Goal: Information Seeking & Learning: Learn about a topic

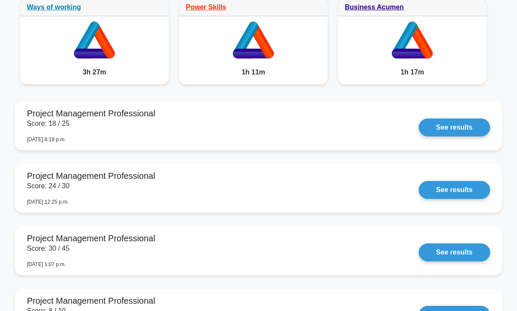
scroll to position [704, 0]
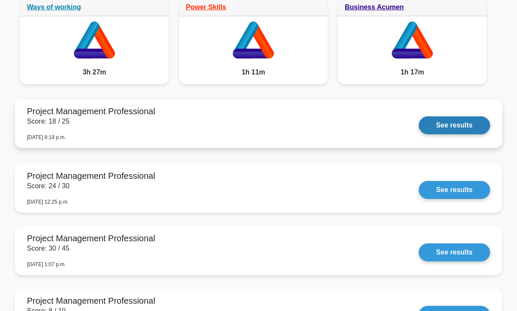
click at [438, 134] on link "See results" at bounding box center [454, 125] width 71 height 18
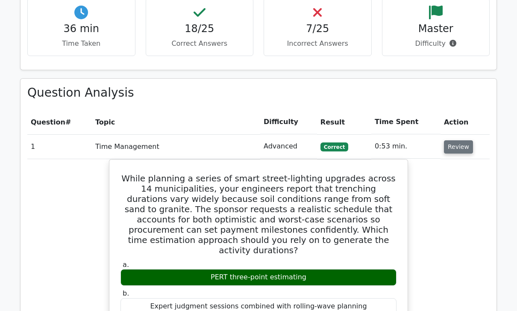
click at [457, 141] on button "Review" at bounding box center [458, 147] width 29 height 13
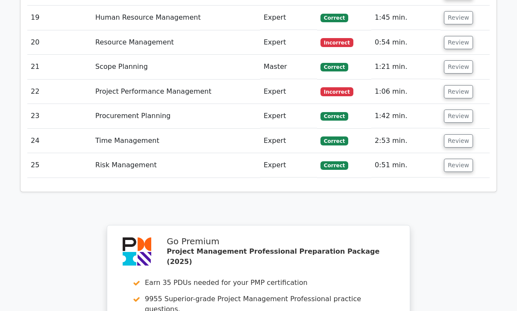
scroll to position [1481, 0]
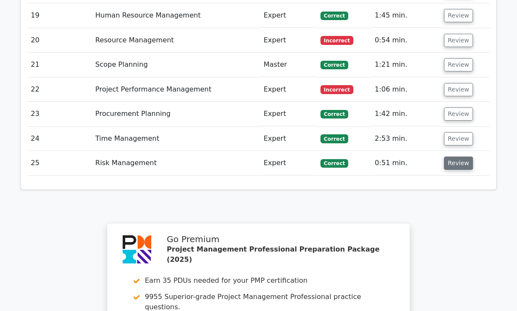
click at [458, 157] on button "Review" at bounding box center [458, 163] width 29 height 13
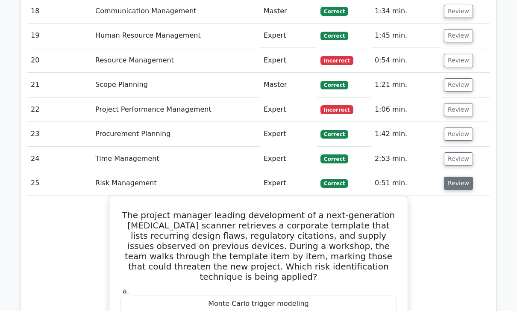
click at [459, 177] on button "Review" at bounding box center [458, 183] width 29 height 13
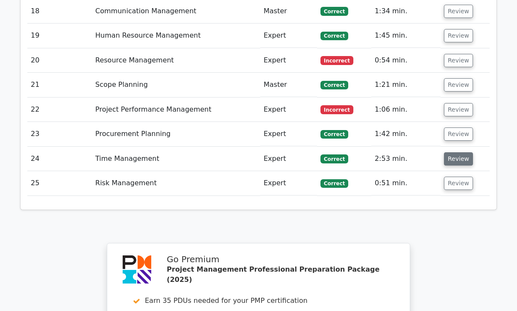
click at [457, 152] on button "Review" at bounding box center [458, 158] width 29 height 13
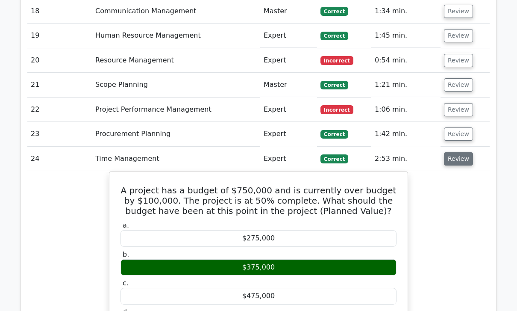
click at [455, 152] on button "Review" at bounding box center [458, 158] width 29 height 13
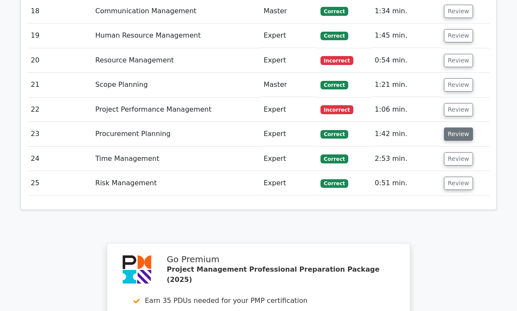
click at [453, 127] on button "Review" at bounding box center [458, 133] width 29 height 13
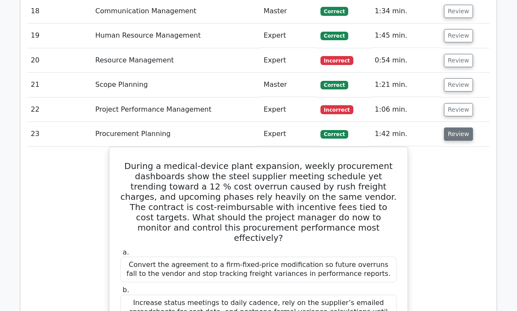
click at [458, 127] on button "Review" at bounding box center [458, 133] width 29 height 13
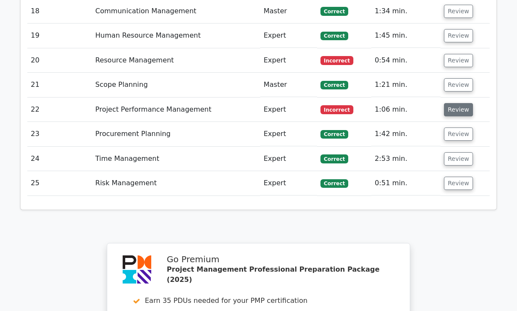
click at [454, 103] on button "Review" at bounding box center [458, 109] width 29 height 13
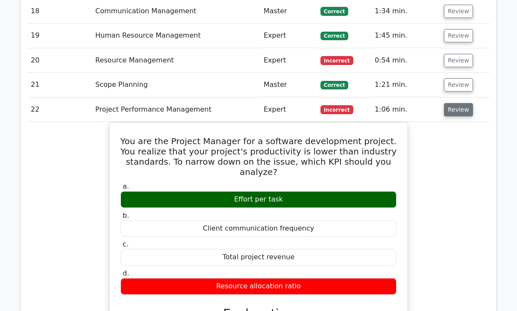
click at [458, 103] on button "Review" at bounding box center [458, 109] width 29 height 13
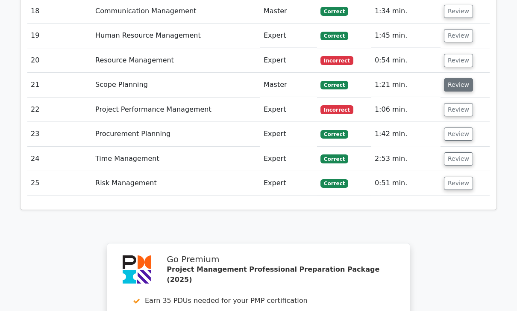
click at [456, 78] on button "Review" at bounding box center [458, 84] width 29 height 13
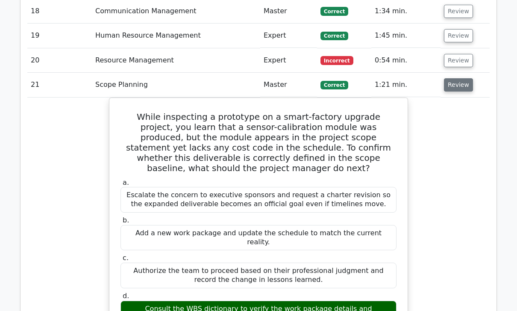
click at [461, 78] on button "Review" at bounding box center [458, 84] width 29 height 13
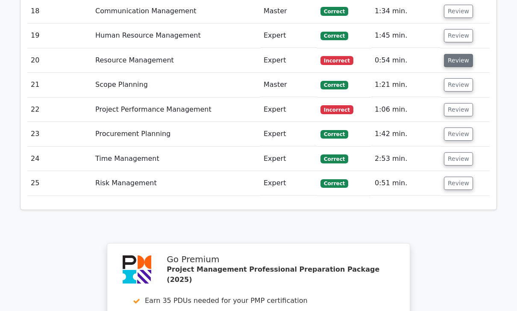
click at [456, 54] on button "Review" at bounding box center [458, 60] width 29 height 13
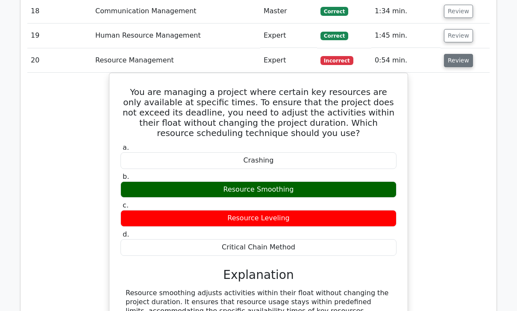
click at [459, 54] on button "Review" at bounding box center [458, 60] width 29 height 13
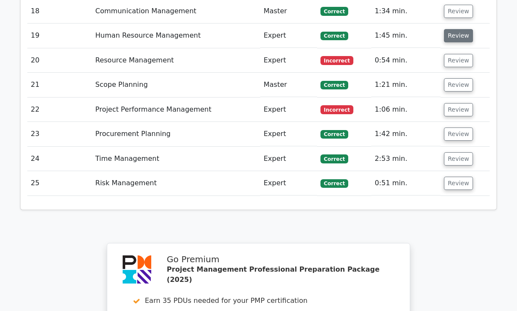
click at [456, 29] on button "Review" at bounding box center [458, 35] width 29 height 13
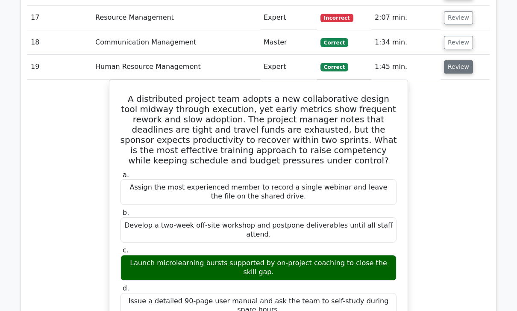
click at [463, 61] on button "Review" at bounding box center [458, 67] width 29 height 13
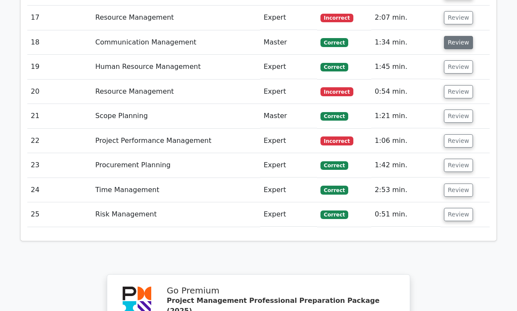
click at [460, 36] on button "Review" at bounding box center [458, 42] width 29 height 13
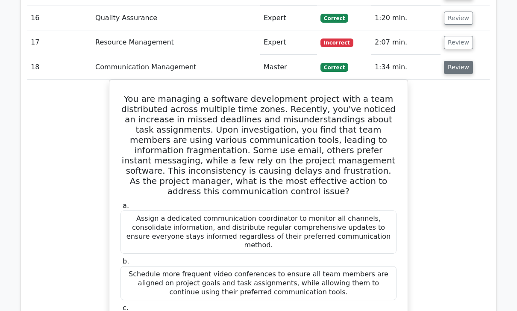
scroll to position [1403, 0]
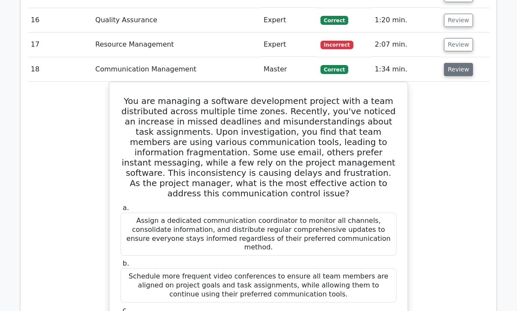
click at [454, 63] on button "Review" at bounding box center [458, 69] width 29 height 13
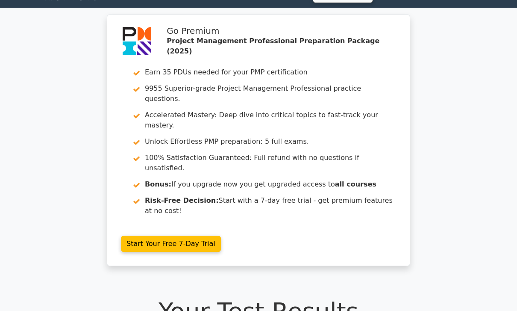
scroll to position [0, 0]
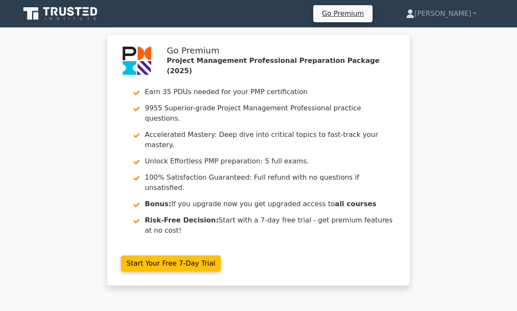
click at [467, 15] on link "[PERSON_NAME]" at bounding box center [442, 13] width 112 height 17
click at [451, 33] on link "Profile" at bounding box center [420, 34] width 68 height 14
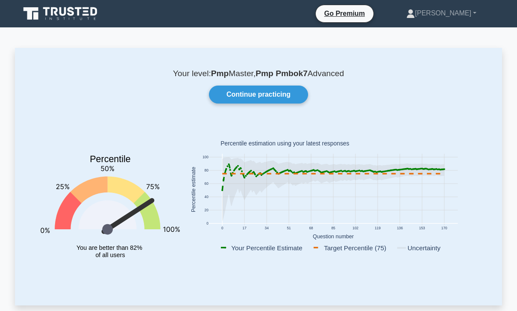
click at [259, 94] on link "Continue practicing" at bounding box center [258, 95] width 99 height 18
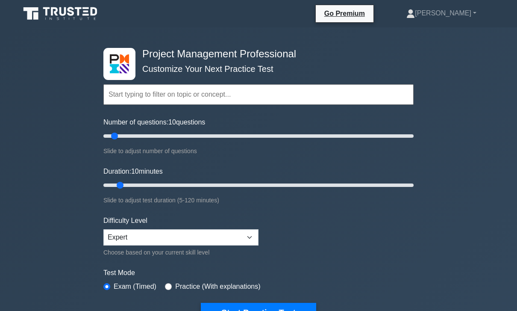
type input "45"
click at [166, 135] on input "Number of questions: 10 questions" at bounding box center [258, 136] width 310 height 10
click at [190, 182] on input "Duration: 10 minutes" at bounding box center [258, 185] width 310 height 10
click at [216, 182] on input "Duration: 35 minutes" at bounding box center [258, 185] width 310 height 10
click at [264, 186] on input "Duration: 45 minutes" at bounding box center [258, 185] width 310 height 10
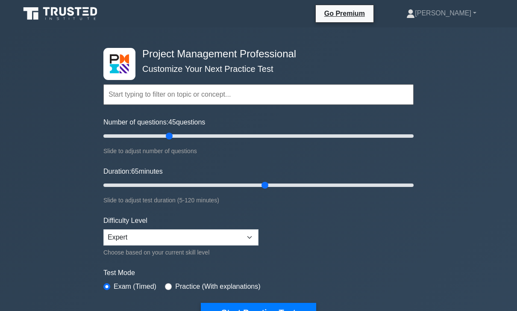
type input "60"
click at [254, 187] on input "Duration: 65 minutes" at bounding box center [258, 185] width 310 height 10
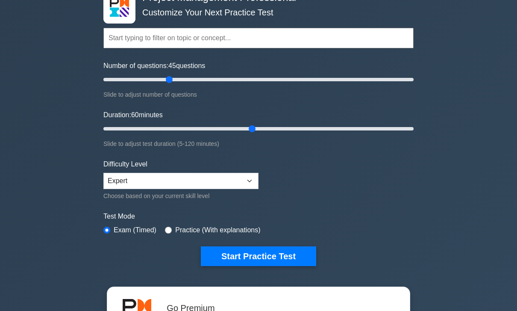
scroll to position [74, 0]
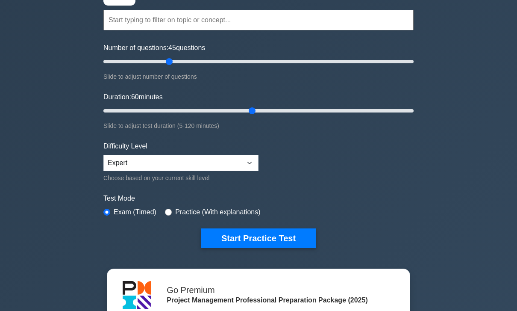
click at [275, 241] on button "Start Practice Test" at bounding box center [258, 239] width 115 height 20
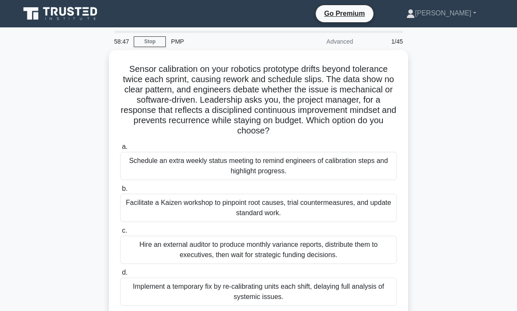
click at [330, 207] on div "Facilitate a Kaizen workshop to pinpoint root causes, trial countermeasures, an…" at bounding box center [258, 208] width 277 height 28
click at [120, 192] on input "b. Facilitate a Kaizen workshop to pinpoint root causes, trial countermeasures,…" at bounding box center [120, 189] width 0 height 6
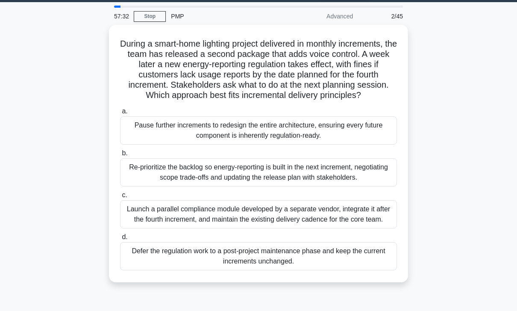
scroll to position [27, 0]
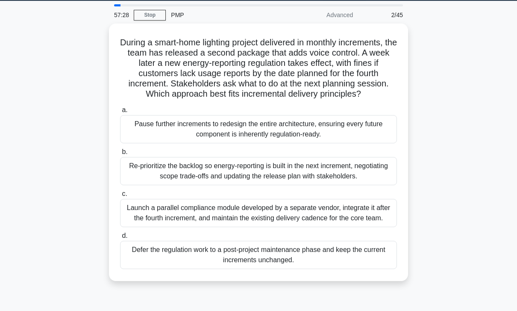
click at [316, 178] on div "Re-prioritize the backlog so energy-reporting is built in the next increment, n…" at bounding box center [258, 171] width 277 height 28
click at [120, 155] on input "b. Re-prioritize the backlog so energy-reporting is built in the next increment…" at bounding box center [120, 152] width 0 height 6
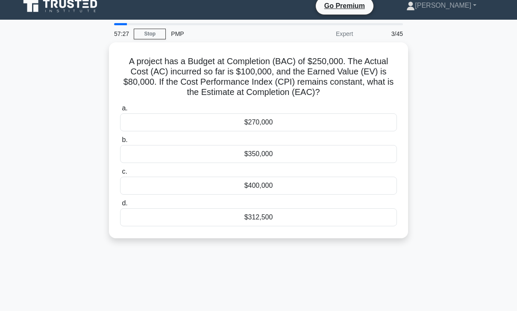
scroll to position [0, 0]
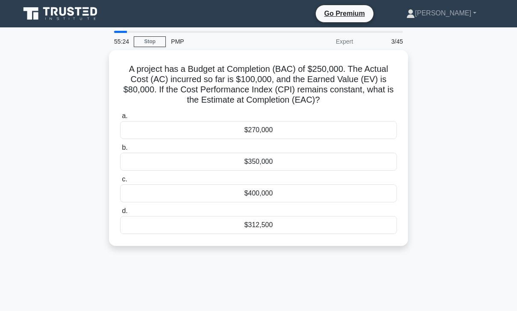
click at [295, 222] on div "$312,500" at bounding box center [258, 225] width 277 height 18
click at [120, 214] on input "d. $312,500" at bounding box center [120, 211] width 0 height 6
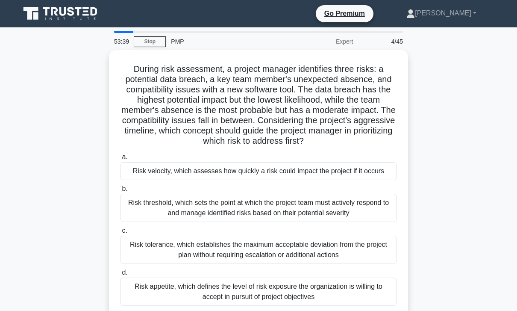
click at [341, 180] on div "Risk velocity, which assesses how quickly a risk could impact the project if it…" at bounding box center [258, 171] width 277 height 18
click at [120, 160] on input "a. Risk velocity, which assesses how quickly a risk could impact the project if…" at bounding box center [120, 157] width 0 height 6
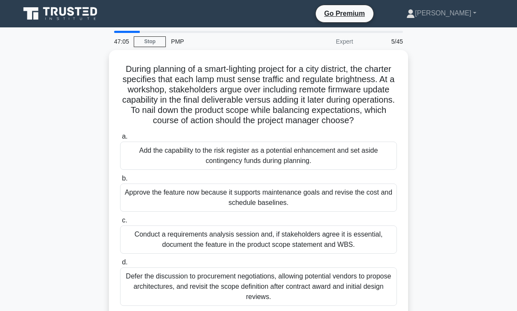
click at [361, 245] on div "Conduct a requirements analysis session and, if stakeholders agree it is essent…" at bounding box center [258, 239] width 277 height 28
click at [120, 223] on input "c. Conduct a requirements analysis session and, if stakeholders agree it is ess…" at bounding box center [120, 221] width 0 height 6
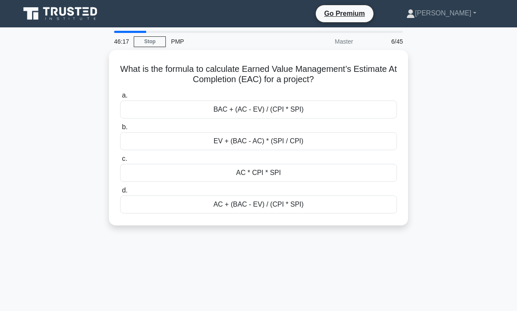
click at [274, 202] on div "AC + (BAC - EV) / (CPI * SPI)" at bounding box center [258, 204] width 277 height 18
click at [120, 193] on input "d. AC + (BAC - EV) / (CPI * SPI)" at bounding box center [120, 191] width 0 height 6
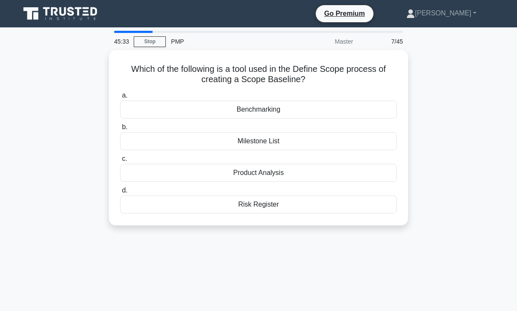
click at [308, 142] on div "Milestone List" at bounding box center [258, 141] width 277 height 18
click at [120, 130] on input "b. Milestone List" at bounding box center [120, 127] width 0 height 6
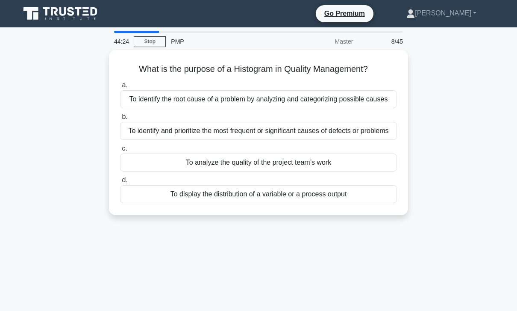
click at [339, 171] on div "To analyze the quality of the project team’s work" at bounding box center [258, 163] width 277 height 18
click at [120, 151] on input "c. To analyze the quality of the project team’s work" at bounding box center [120, 149] width 0 height 6
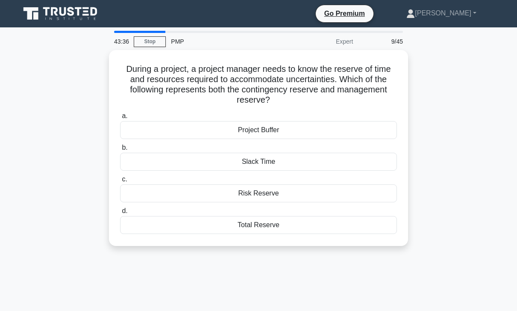
click at [293, 221] on div "Total Reserve" at bounding box center [258, 225] width 277 height 18
click at [120, 214] on input "d. Total Reserve" at bounding box center [120, 211] width 0 height 6
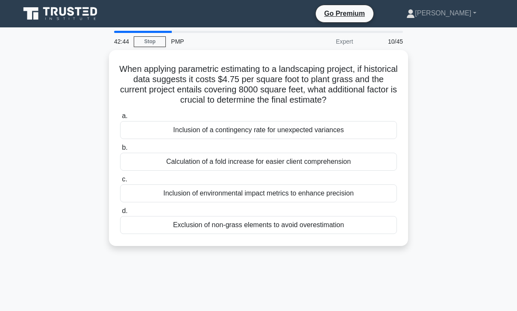
click at [316, 139] on div "Inclusion of a contingency rate for unexpected variances" at bounding box center [258, 130] width 277 height 18
click at [120, 119] on input "a. Inclusion of a contingency rate for unexpected variances" at bounding box center [120, 116] width 0 height 6
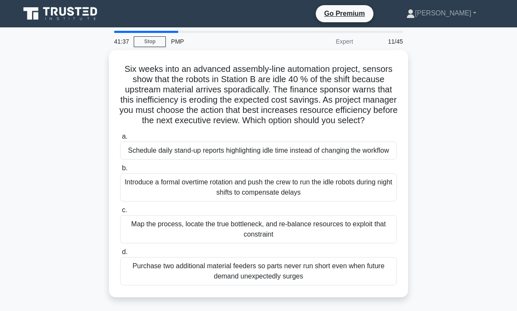
click at [334, 239] on div "Map the process, locate the true bottleneck, and re-balance resources to exploi…" at bounding box center [258, 229] width 277 height 28
click at [120, 213] on input "c. Map the process, locate the true bottleneck, and re-balance resources to exp…" at bounding box center [120, 210] width 0 height 6
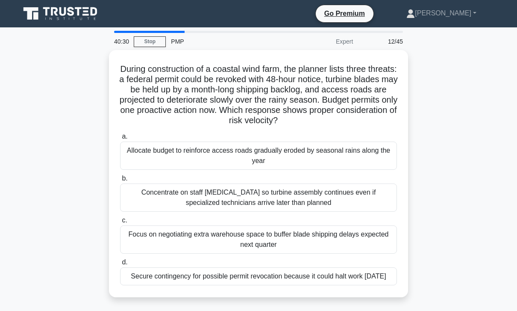
click at [342, 285] on div "Secure contingency for possible permit revocation because it could halt work [D…" at bounding box center [258, 276] width 277 height 18
click at [120, 265] on input "d. Secure contingency for possible permit revocation because it could halt work…" at bounding box center [120, 263] width 0 height 6
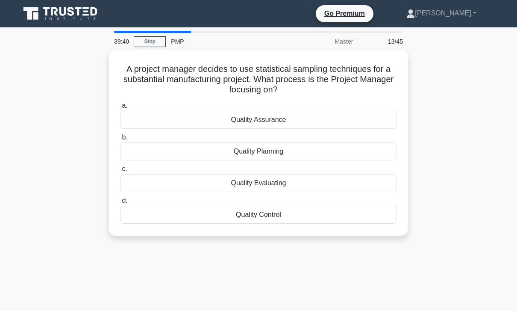
click at [305, 154] on div "Quality Planning" at bounding box center [258, 151] width 277 height 18
click at [120, 140] on input "b. Quality Planning" at bounding box center [120, 138] width 0 height 6
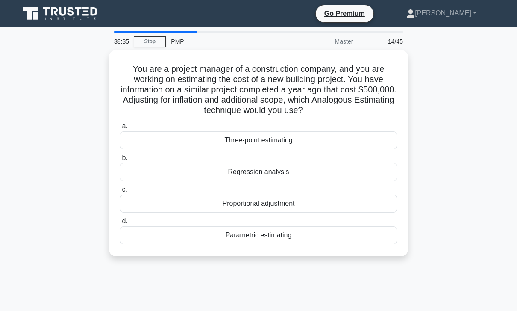
click at [282, 231] on div "Parametric estimating" at bounding box center [258, 235] width 277 height 18
click at [120, 224] on input "d. Parametric estimating" at bounding box center [120, 222] width 0 height 6
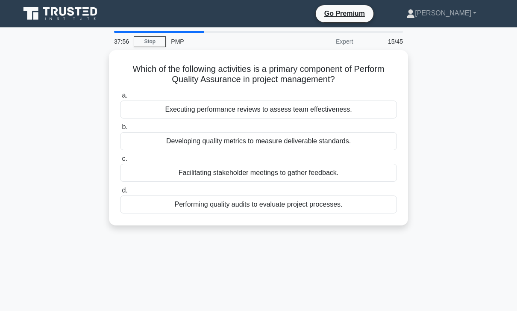
click at [349, 149] on div "a. Executing performance reviews to assess team effectiveness. b. Developing qu…" at bounding box center [258, 152] width 287 height 127
click at [321, 143] on div "Developing quality metrics to measure deliverable standards." at bounding box center [258, 141] width 277 height 18
click at [120, 130] on input "b. Developing quality metrics to measure deliverable standards." at bounding box center [120, 127] width 0 height 6
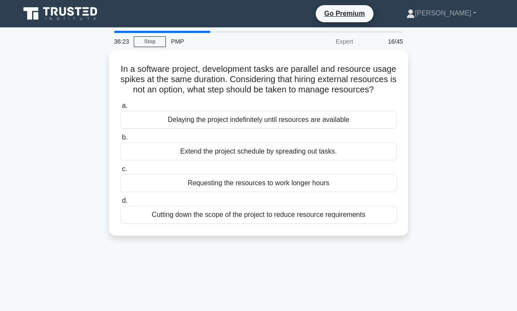
click at [342, 154] on div "Extend the project schedule by spreading out tasks." at bounding box center [258, 151] width 277 height 18
click at [120, 140] on input "b. Extend the project schedule by spreading out tasks." at bounding box center [120, 138] width 0 height 6
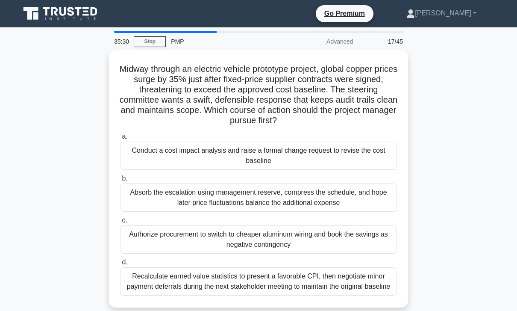
click at [337, 160] on div "Conduct a cost impact analysis and raise a formal change request to revise the …" at bounding box center [258, 156] width 277 height 28
click at [120, 139] on input "a. Conduct a cost impact analysis and raise a formal change request to revise t…" at bounding box center [120, 137] width 0 height 6
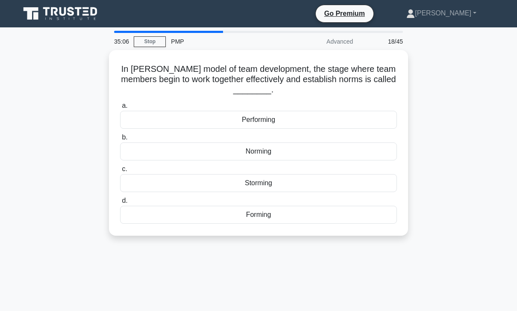
click at [284, 116] on div "Performing" at bounding box center [258, 120] width 277 height 18
click at [120, 109] on input "a. Performing" at bounding box center [120, 106] width 0 height 6
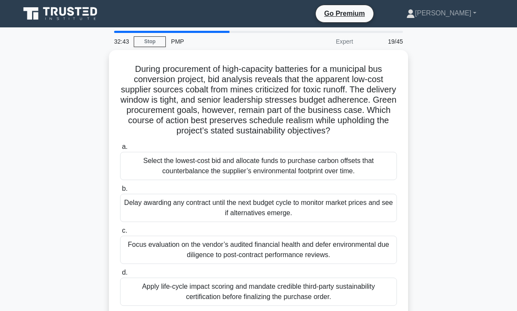
click at [284, 306] on div "Apply life-cycle impact scoring and mandate credible third-party sustainability…" at bounding box center [258, 292] width 277 height 28
click at [120, 275] on input "d. Apply life-cycle impact scoring and mandate credible third-party sustainabil…" at bounding box center [120, 273] width 0 height 6
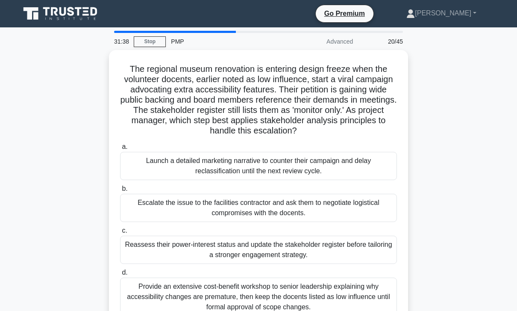
click at [353, 263] on div "Reassess their power-interest status and update the stakeholder register before…" at bounding box center [258, 250] width 277 height 28
click at [120, 234] on input "c. Reassess their power-interest status and update the stakeholder register bef…" at bounding box center [120, 231] width 0 height 6
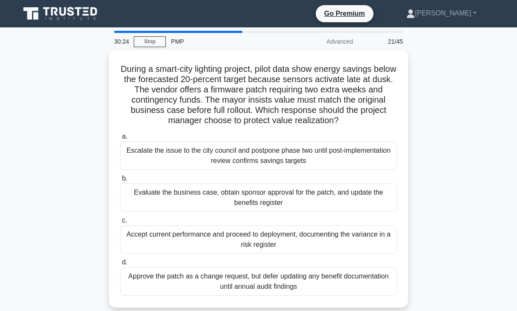
click at [319, 206] on div "Evaluate the business case, obtain sponsor approval for the patch, and update t…" at bounding box center [258, 197] width 277 height 28
click at [120, 181] on input "b. Evaluate the business case, obtain sponsor approval for the patch, and updat…" at bounding box center [120, 179] width 0 height 6
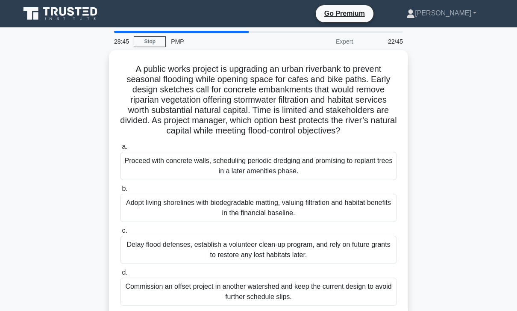
click at [341, 221] on div "Adopt living shorelines with biodegradable matting, valuing filtration and habi…" at bounding box center [258, 208] width 277 height 28
click at [120, 192] on input "b. Adopt living shorelines with biodegradable matting, valuing filtration and h…" at bounding box center [120, 189] width 0 height 6
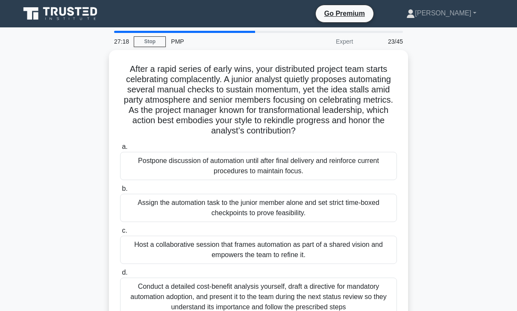
click at [343, 257] on div "Host a collaborative session that frames automation as part of a shared vision …" at bounding box center [258, 250] width 277 height 28
click at [120, 234] on input "c. Host a collaborative session that frames automation as part of a shared visi…" at bounding box center [120, 231] width 0 height 6
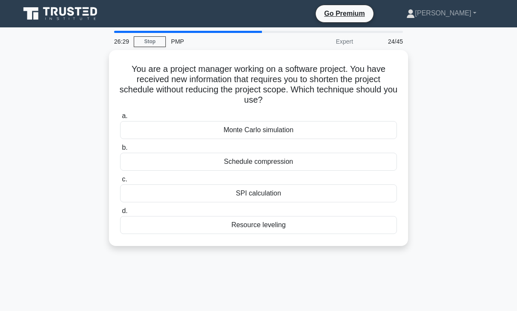
click at [299, 228] on div "Resource leveling" at bounding box center [258, 225] width 277 height 18
click at [120, 214] on input "d. Resource leveling" at bounding box center [120, 211] width 0 height 6
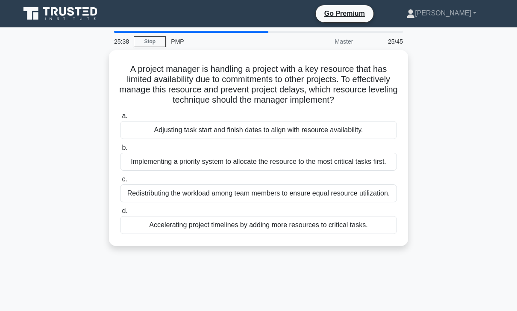
click at [288, 171] on div "Implementing a priority system to allocate the resource to the most critical ta…" at bounding box center [258, 162] width 277 height 18
click at [120, 151] on input "b. Implementing a priority system to allocate the resource to the most critical…" at bounding box center [120, 148] width 0 height 6
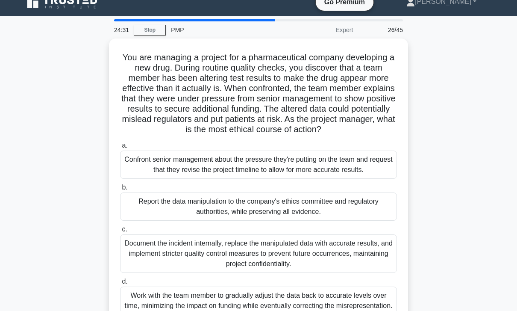
scroll to position [34, 0]
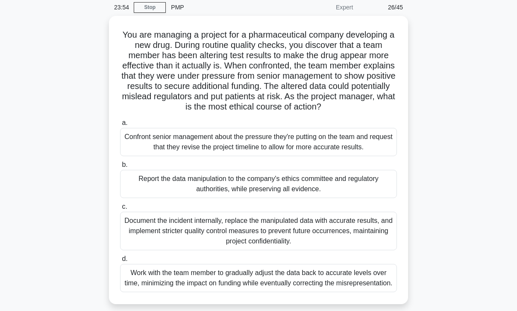
click at [222, 197] on div "Report the data manipulation to the company's ethics committee and regulatory a…" at bounding box center [258, 184] width 277 height 28
click at [120, 168] on input "b. Report the data manipulation to the company's ethics committee and regulator…" at bounding box center [120, 165] width 0 height 6
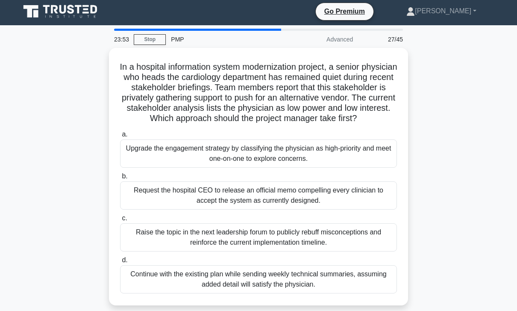
scroll to position [0, 0]
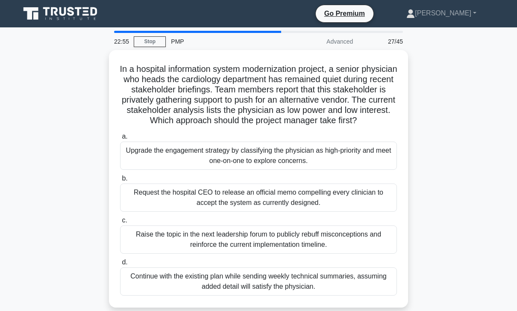
click at [302, 160] on div "Upgrade the engagement strategy by classifying the physician as high-priority a…" at bounding box center [258, 156] width 277 height 28
click at [120, 139] on input "a. Upgrade the engagement strategy by classifying the physician as high-priorit…" at bounding box center [120, 137] width 0 height 6
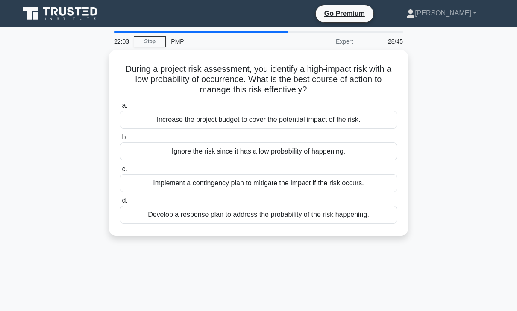
click at [356, 185] on div "Implement a contingency plan to mitigate the impact if the risk occurs." at bounding box center [258, 183] width 277 height 18
click at [120, 172] on input "c. Implement a contingency plan to mitigate the impact if the risk occurs." at bounding box center [120, 169] width 0 height 6
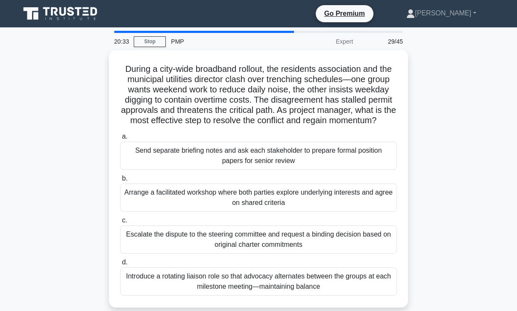
click at [340, 206] on div "Arrange a facilitated workshop where both parties explore underlying interests …" at bounding box center [258, 197] width 277 height 28
click at [120, 181] on input "b. Arrange a facilitated workshop where both parties explore underlying interes…" at bounding box center [120, 179] width 0 height 6
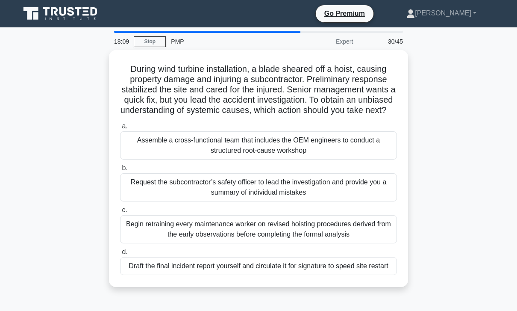
click at [307, 153] on div "Assemble a cross-functional team that includes the OEM engineers to conduct a s…" at bounding box center [258, 145] width 277 height 28
click at [120, 129] on input "a. Assemble a cross-functional team that includes the OEM engineers to conduct …" at bounding box center [120, 127] width 0 height 6
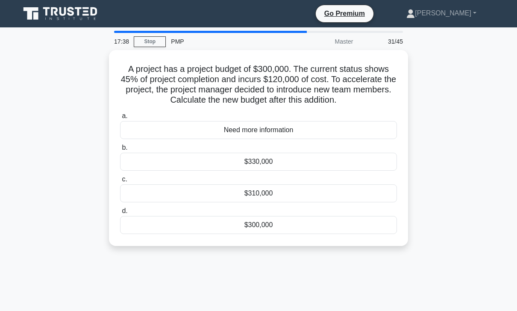
click at [319, 136] on div "Need more information" at bounding box center [258, 130] width 277 height 18
click at [120, 119] on input "a. Need more information" at bounding box center [120, 116] width 0 height 6
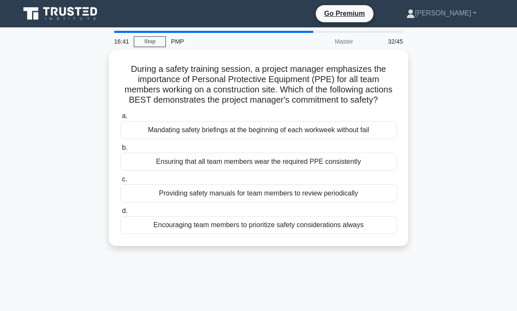
click at [312, 233] on div "Encouraging team members to prioritize safety considerations always" at bounding box center [258, 225] width 277 height 18
click at [120, 214] on input "d. Encouraging team members to prioritize safety considerations always" at bounding box center [120, 211] width 0 height 6
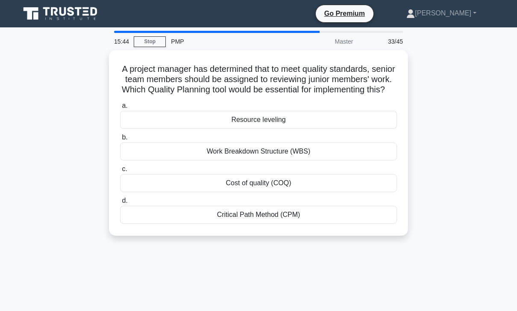
click at [323, 191] on div "Cost of quality (COQ)" at bounding box center [258, 183] width 277 height 18
click at [120, 172] on input "c. Cost of quality (COQ)" at bounding box center [120, 169] width 0 height 6
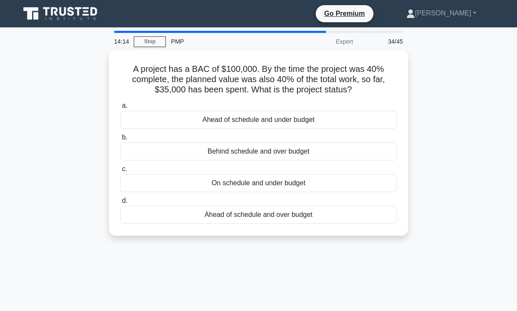
click at [306, 192] on div "On schedule and under budget" at bounding box center [258, 183] width 277 height 18
click at [120, 172] on input "c. On schedule and under budget" at bounding box center [120, 169] width 0 height 6
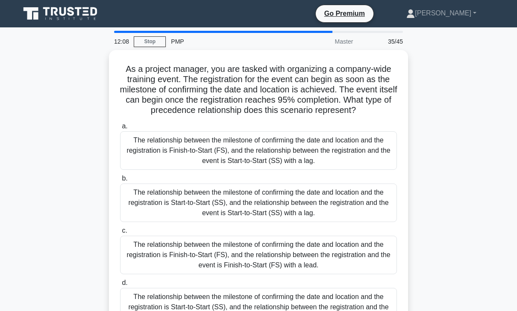
click at [332, 262] on div "The relationship between the milestone of confirming the date and location and …" at bounding box center [258, 255] width 277 height 38
click at [120, 234] on input "c. The relationship between the milestone of confirming the date and location a…" at bounding box center [120, 231] width 0 height 6
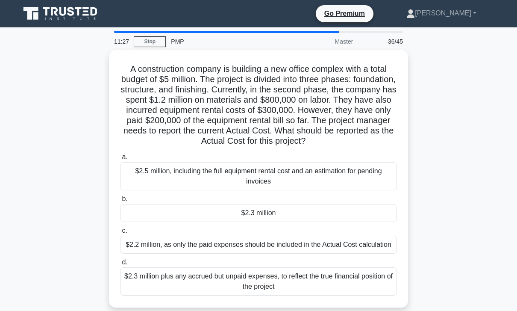
click at [334, 254] on div "$2.2 million, as only the paid expenses should be included in the Actual Cost c…" at bounding box center [258, 245] width 277 height 18
click at [120, 234] on input "c. $2.2 million, as only the paid expenses should be included in the Actual Cos…" at bounding box center [120, 231] width 0 height 6
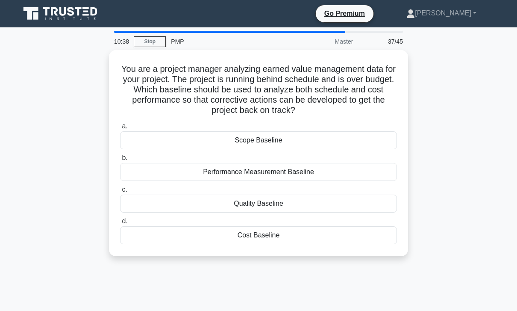
click at [322, 165] on div "Performance Measurement Baseline" at bounding box center [258, 172] width 277 height 18
click at [120, 161] on input "b. Performance Measurement Baseline" at bounding box center [120, 158] width 0 height 6
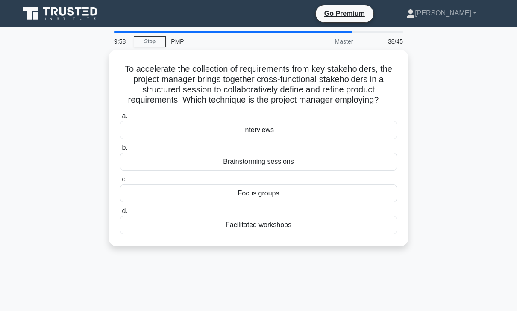
click at [295, 201] on div "Focus groups" at bounding box center [258, 193] width 277 height 18
click at [120, 182] on input "c. Focus groups" at bounding box center [120, 180] width 0 height 6
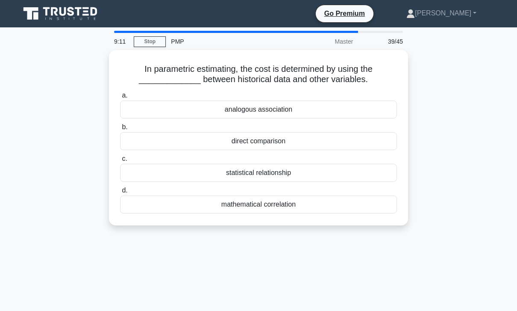
click at [304, 128] on label "b. direct comparison" at bounding box center [258, 136] width 277 height 28
click at [120, 128] on input "b. direct comparison" at bounding box center [120, 127] width 0 height 6
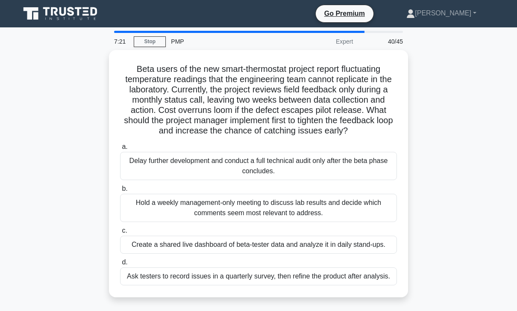
click at [358, 222] on div "Hold a weekly management-only meeting to discuss lab results and decide which c…" at bounding box center [258, 208] width 277 height 28
click at [120, 192] on input "b. Hold a weekly management-only meeting to discuss lab results and decide whic…" at bounding box center [120, 189] width 0 height 6
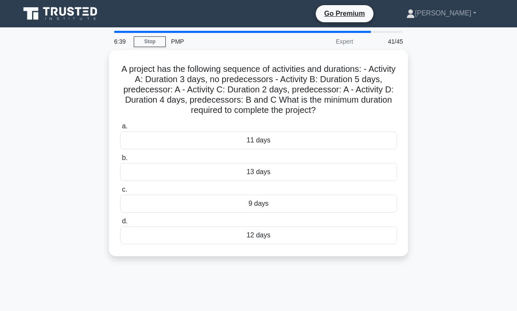
click at [285, 244] on div "12 days" at bounding box center [258, 235] width 277 height 18
click at [120, 224] on input "d. 12 days" at bounding box center [120, 222] width 0 height 6
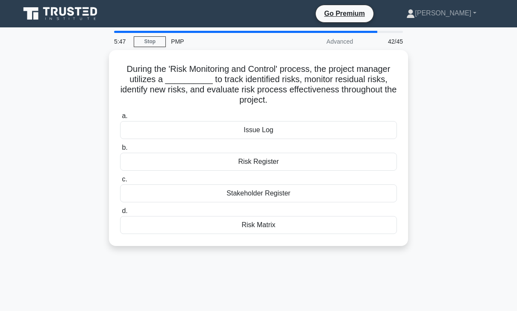
click at [300, 150] on label "b. Risk Register" at bounding box center [258, 156] width 277 height 28
click at [120, 150] on input "b. Risk Register" at bounding box center [120, 148] width 0 height 6
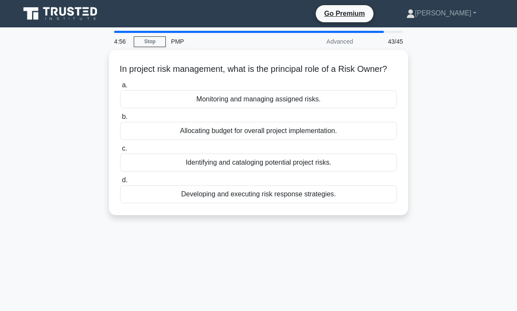
click at [338, 107] on div "Monitoring and managing assigned risks." at bounding box center [258, 99] width 277 height 18
click at [120, 88] on input "a. Monitoring and managing assigned risks." at bounding box center [120, 86] width 0 height 6
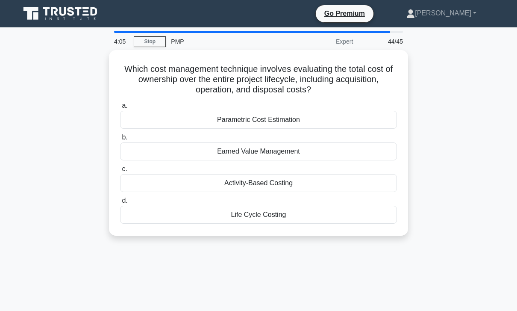
click at [287, 214] on div "Life Cycle Costing" at bounding box center [258, 215] width 277 height 18
click at [120, 204] on input "d. Life Cycle Costing" at bounding box center [120, 201] width 0 height 6
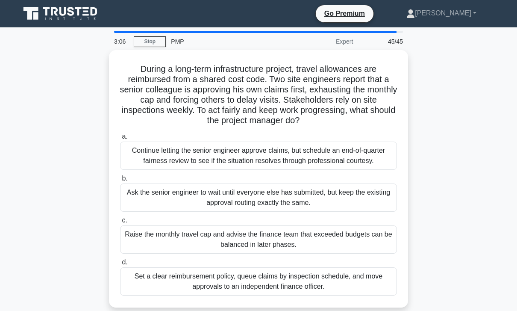
click at [338, 296] on div "Set a clear reimbursement policy, queue claims by inspection schedule, and move…" at bounding box center [258, 281] width 277 height 28
click at [120, 265] on input "d. Set a clear reimbursement policy, queue claims by inspection schedule, and m…" at bounding box center [120, 263] width 0 height 6
